Goal: Task Accomplishment & Management: Use online tool/utility

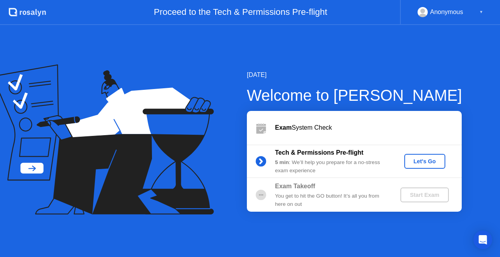
click at [411, 161] on div "Let's Go" at bounding box center [424, 161] width 35 height 6
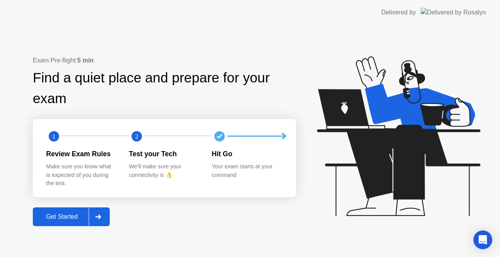
click at [46, 214] on div "Get Started" at bounding box center [61, 216] width 53 height 7
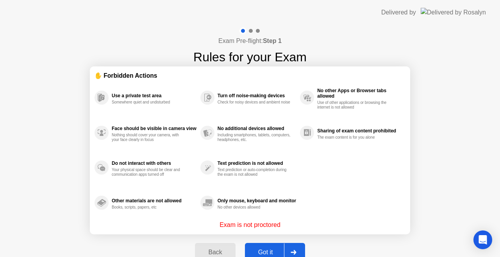
click at [260, 251] on div "Got it" at bounding box center [265, 252] width 37 height 7
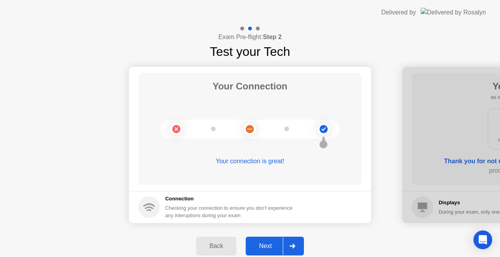
click at [261, 245] on div "Next" at bounding box center [265, 245] width 35 height 7
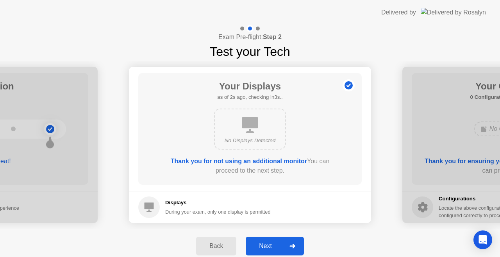
click at [261, 245] on div "Next" at bounding box center [265, 245] width 35 height 7
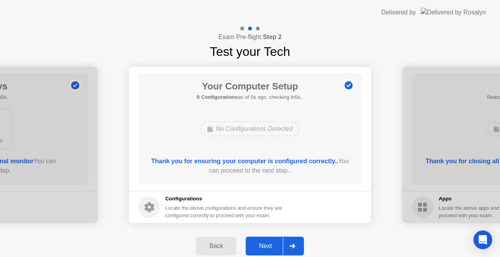
click at [261, 245] on div "Next" at bounding box center [265, 245] width 35 height 7
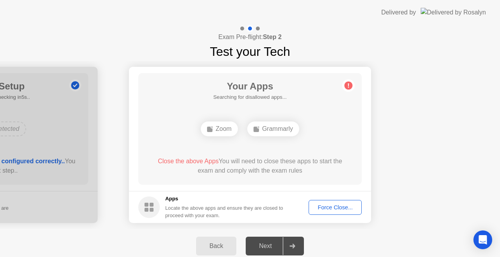
click at [271, 134] on div "Grammarly" at bounding box center [273, 128] width 52 height 15
click at [328, 209] on div "Force Close..." at bounding box center [335, 207] width 48 height 6
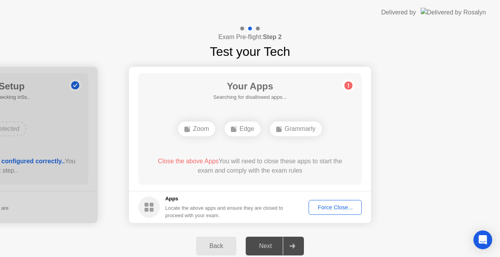
click at [334, 208] on div "Force Close..." at bounding box center [335, 207] width 48 height 6
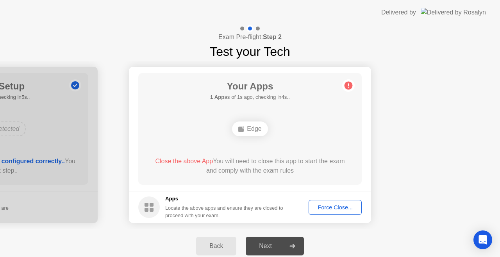
click at [318, 210] on div "Force Close..." at bounding box center [335, 207] width 48 height 6
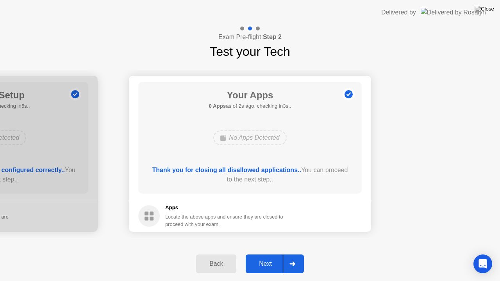
click at [269, 257] on div "Next" at bounding box center [265, 263] width 35 height 7
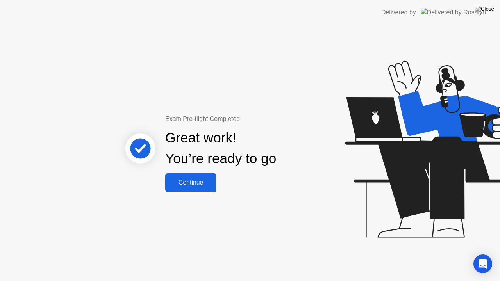
click at [184, 184] on div "Continue" at bounding box center [191, 182] width 46 height 7
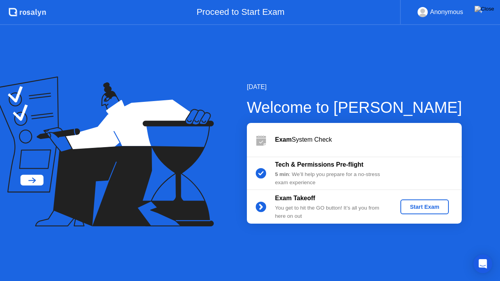
click at [415, 209] on div "Start Exam" at bounding box center [424, 207] width 42 height 6
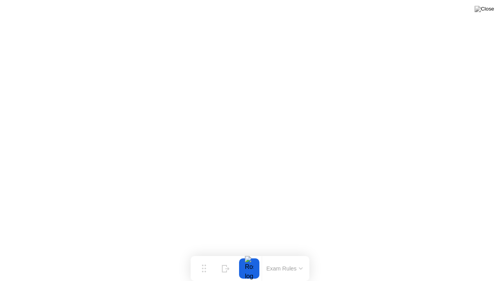
click at [284, 257] on button "Exam Rules" at bounding box center [284, 268] width 41 height 7
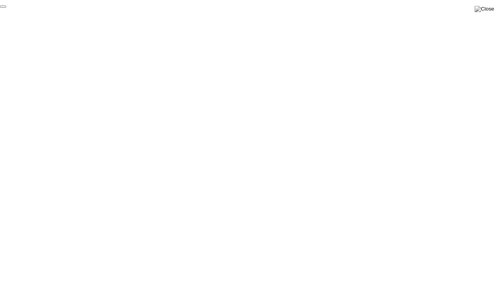
click div "End Proctoring Session"
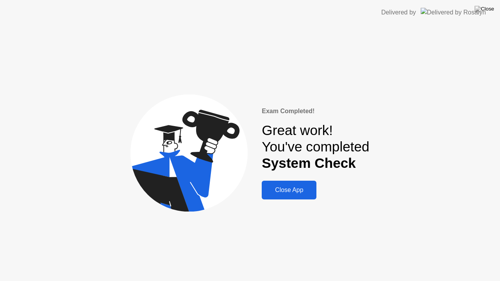
click at [279, 192] on div "Close App" at bounding box center [289, 190] width 50 height 7
